Goal: Transaction & Acquisition: Purchase product/service

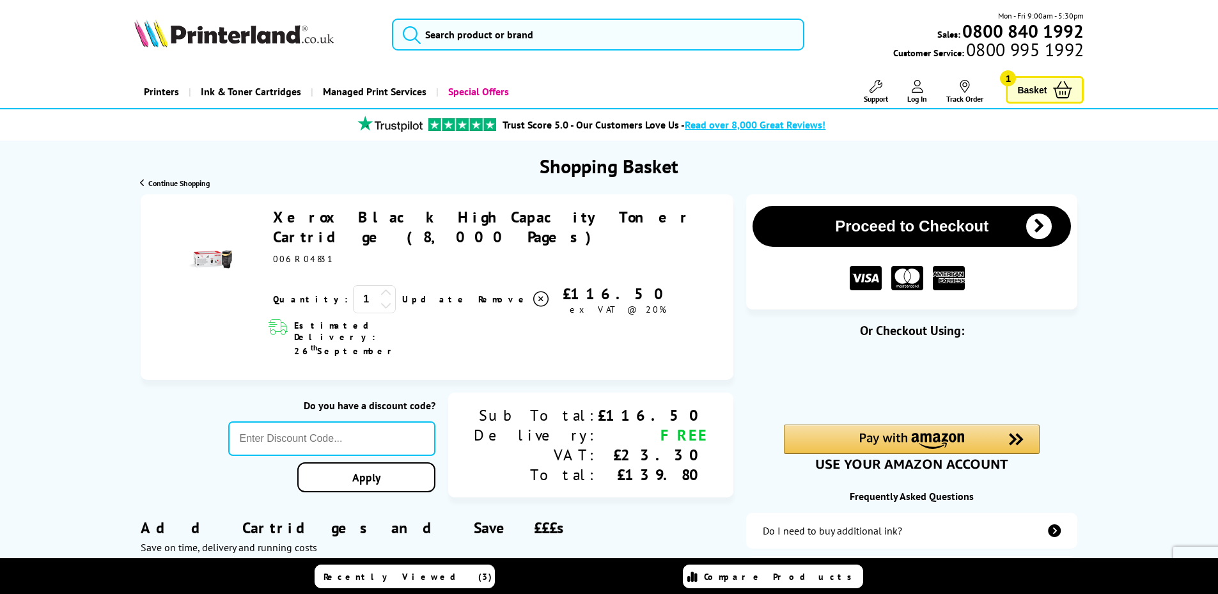
click at [359, 222] on link "Xerox Black High Capacity Toner Cartridge (8,000 Pages)" at bounding box center [482, 227] width 418 height 40
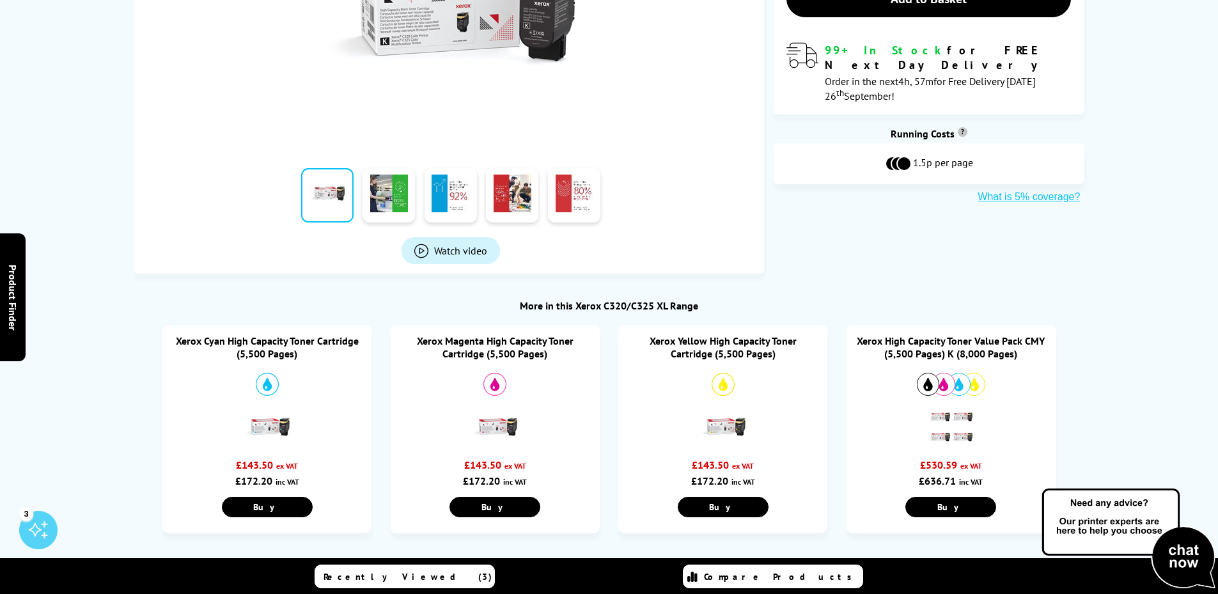
scroll to position [447, 0]
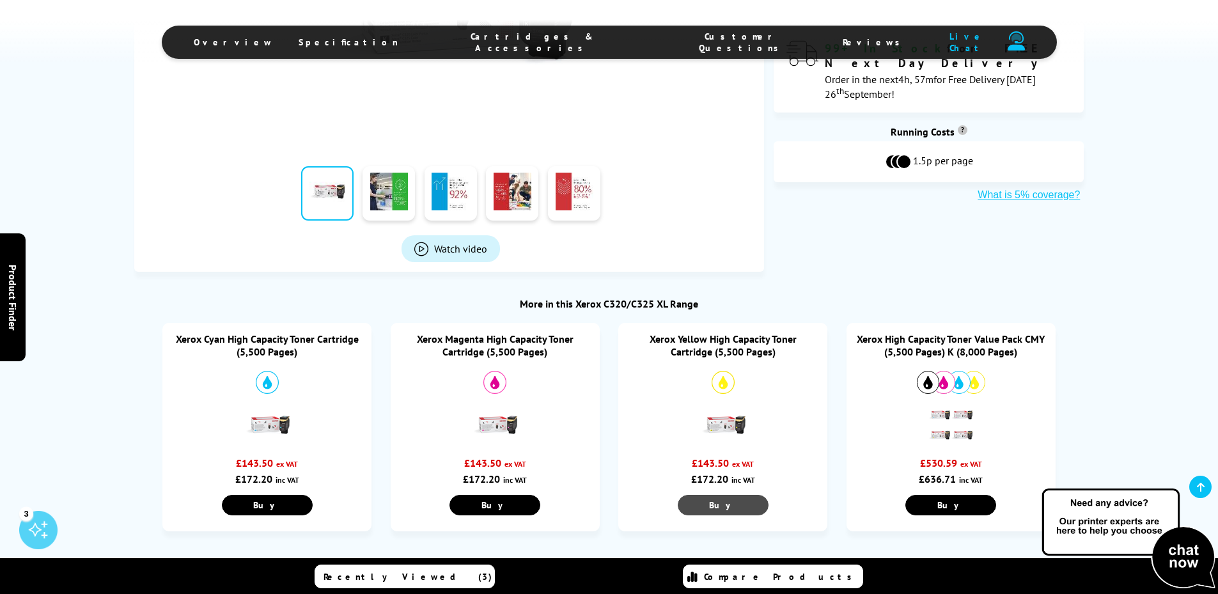
click at [709, 504] on link "Buy" at bounding box center [722, 505] width 91 height 20
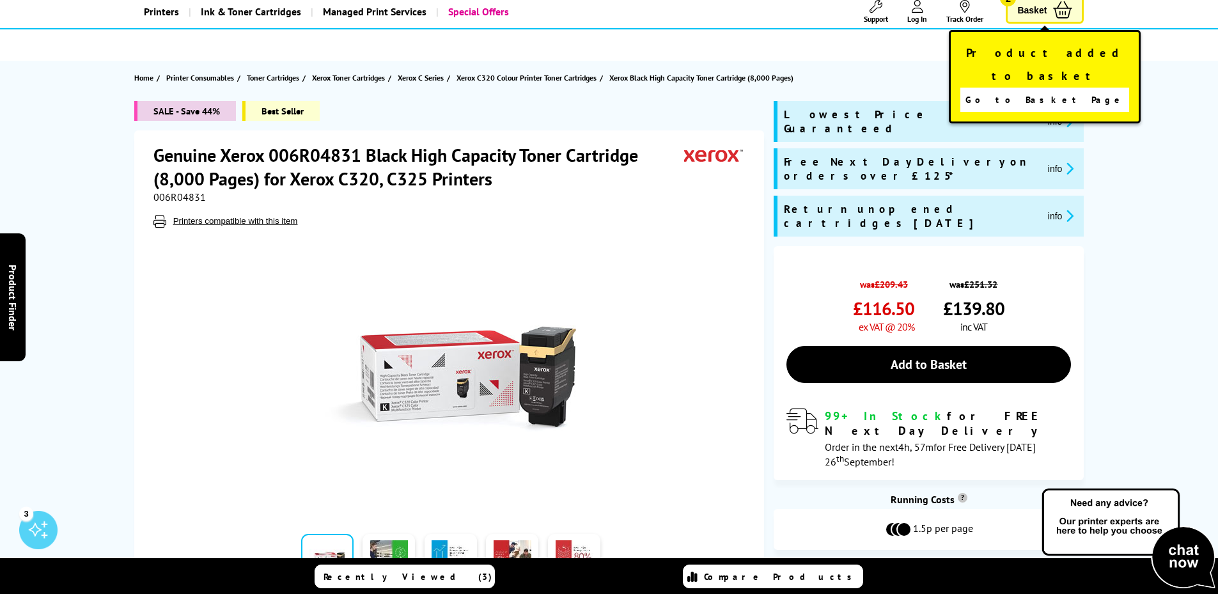
scroll to position [0, 0]
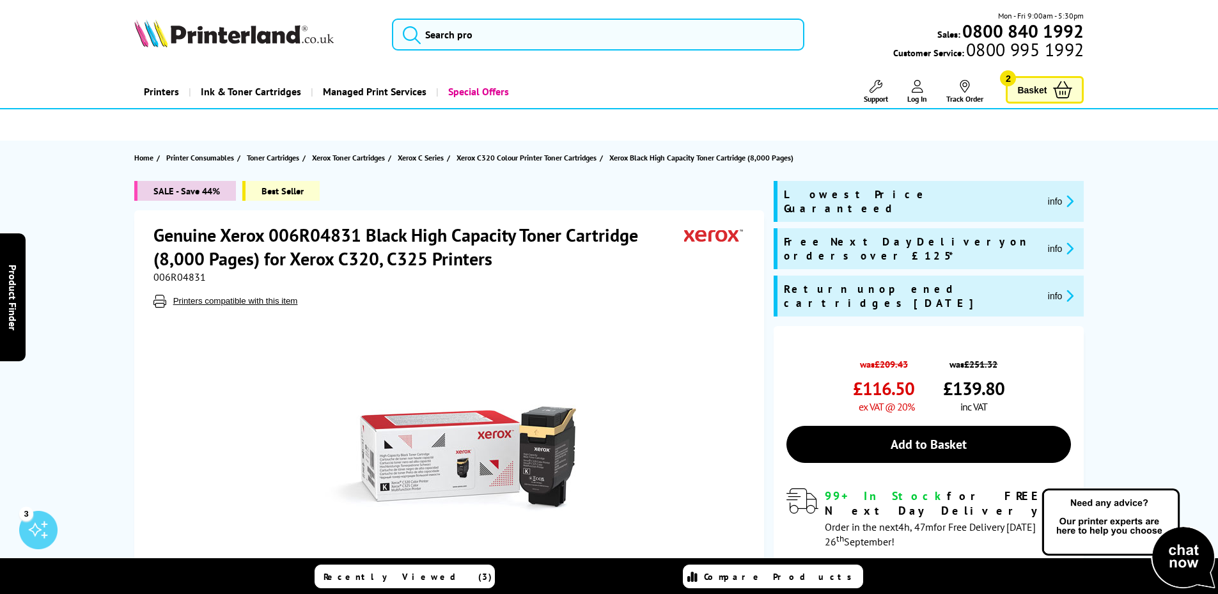
click at [1039, 86] on span "Basket" at bounding box center [1031, 89] width 29 height 17
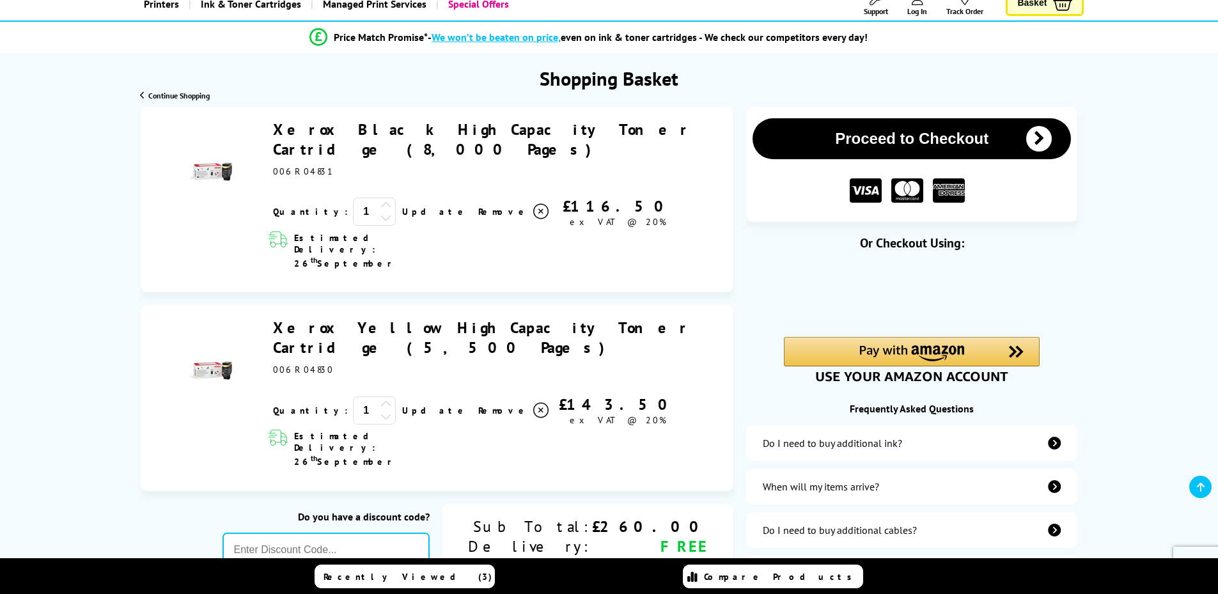
scroll to position [64, 0]
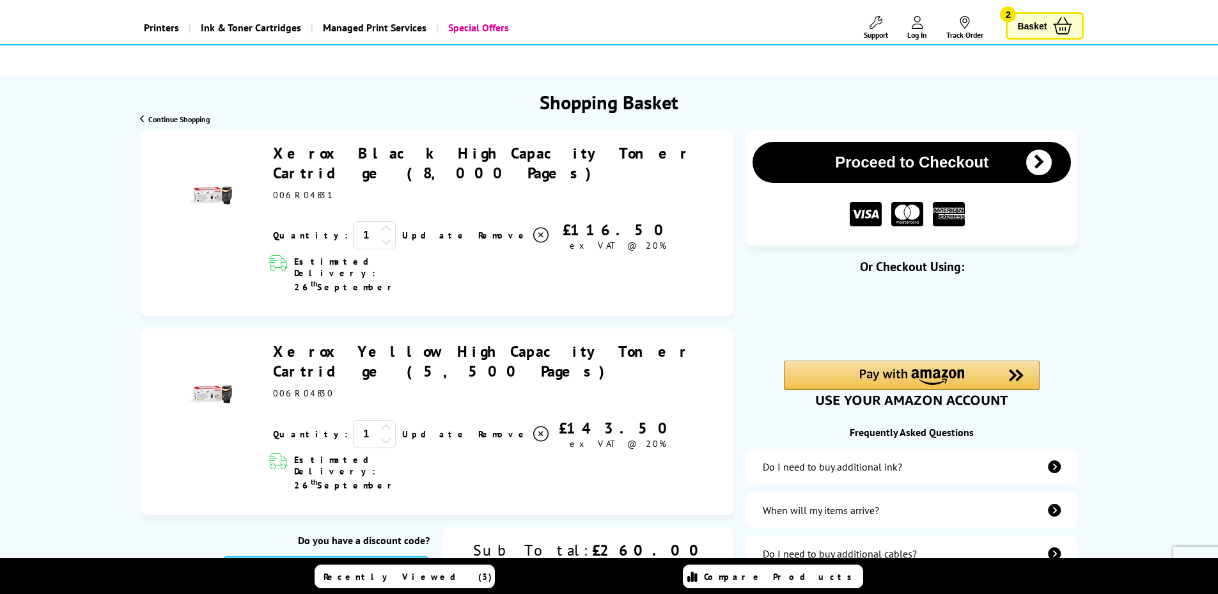
click at [477, 341] on link "Xerox Yellow High Capacity Toner Cartridge (5,500 Pages)" at bounding box center [481, 361] width 417 height 40
